Goal: Navigation & Orientation: Find specific page/section

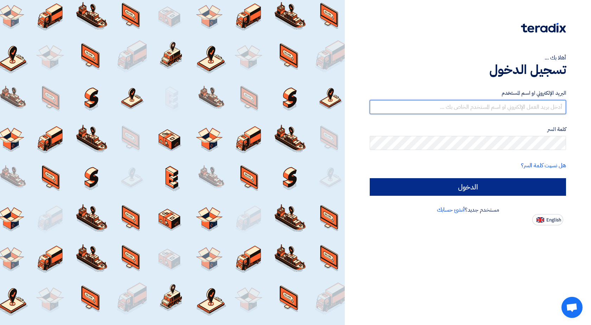
type input "[EMAIL_ADDRESS][DOMAIN_NAME]"
click at [470, 187] on input "الدخول" at bounding box center [468, 187] width 196 height 18
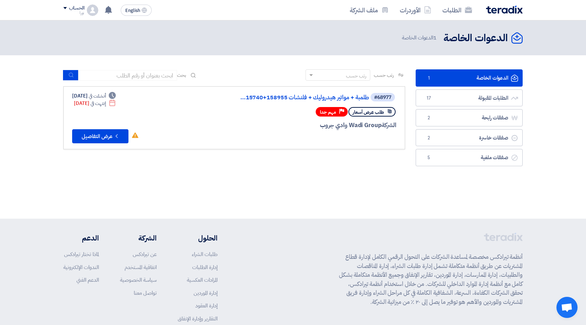
click at [463, 79] on link "الدعوات الخاصة الدعوات الخاصة 1" at bounding box center [469, 77] width 107 height 17
click at [454, 75] on link "الدعوات الخاصة الدعوات الخاصة 1" at bounding box center [469, 77] width 107 height 17
click at [449, 96] on link "الطلبات المقبولة الطلبات المقبولة 17" at bounding box center [469, 97] width 107 height 17
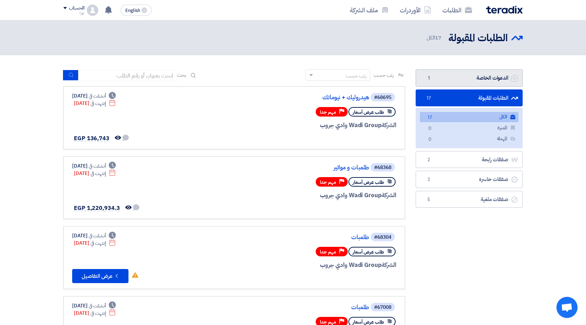
click at [445, 79] on link "الدعوات الخاصة الدعوات الخاصة 1" at bounding box center [469, 77] width 107 height 17
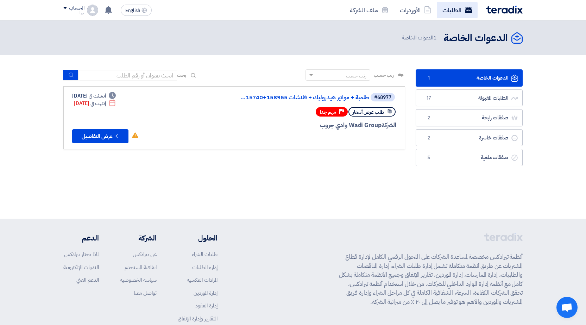
click at [456, 13] on link "الطلبات" at bounding box center [457, 10] width 41 height 17
